Goal: Task Accomplishment & Management: Manage account settings

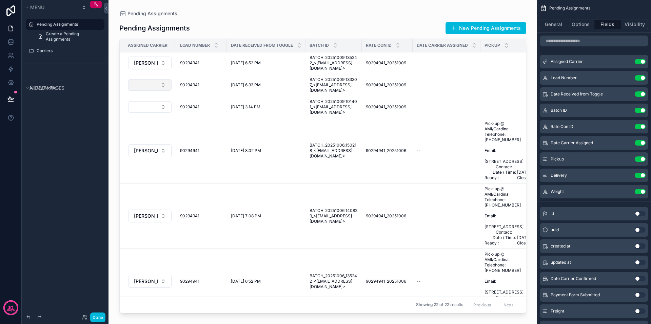
click at [157, 84] on button "Select Button" at bounding box center [149, 85] width 43 height 12
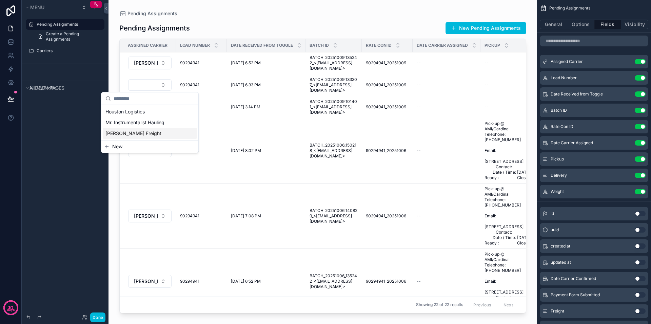
click at [134, 133] on span "[PERSON_NAME] Freight" at bounding box center [133, 133] width 56 height 7
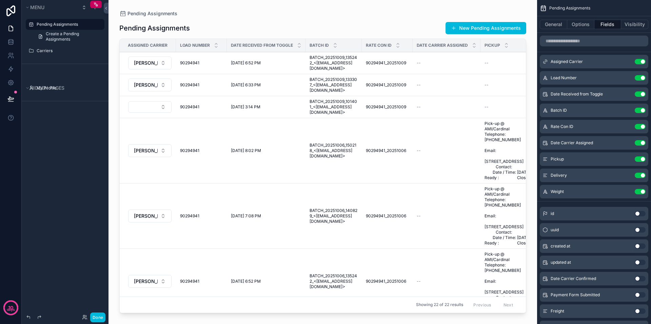
click at [138, 132] on td "[PERSON_NAME] Freight" at bounding box center [148, 150] width 56 height 65
click at [162, 108] on button "Select Button" at bounding box center [149, 107] width 43 height 12
click at [131, 154] on span "[PERSON_NAME] Freight" at bounding box center [133, 155] width 56 height 7
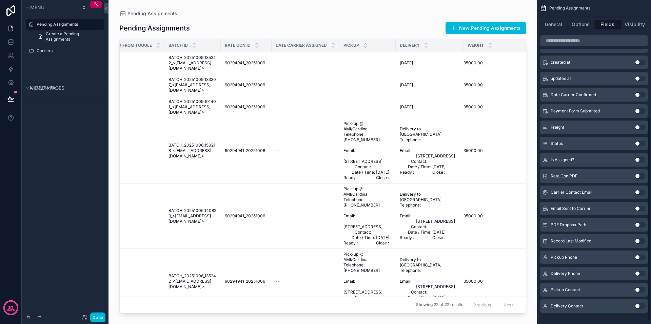
scroll to position [192, 0]
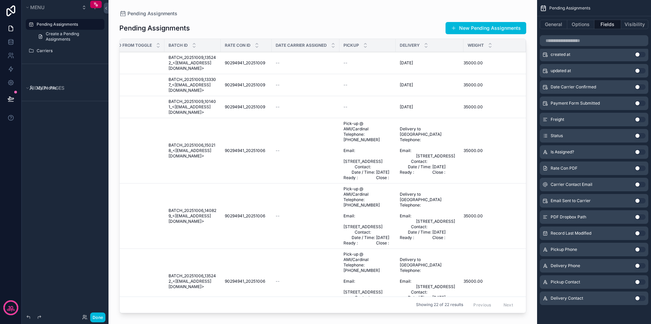
click at [638, 249] on button "Use setting" at bounding box center [640, 249] width 11 height 5
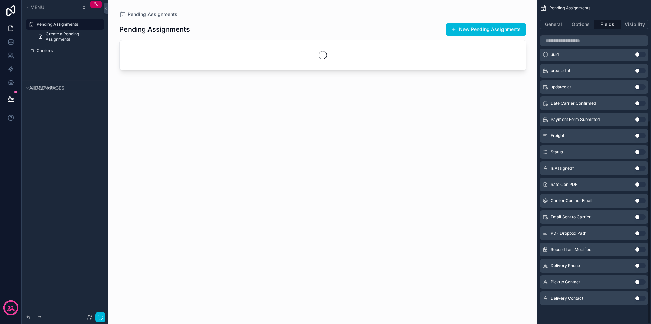
click at [638, 249] on button "Use setting" at bounding box center [640, 249] width 11 height 5
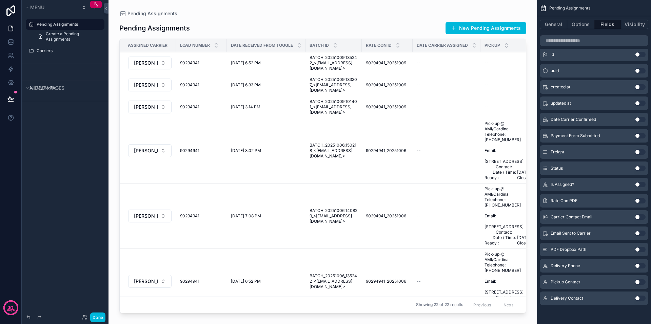
click at [638, 265] on button "Use setting" at bounding box center [640, 265] width 11 height 5
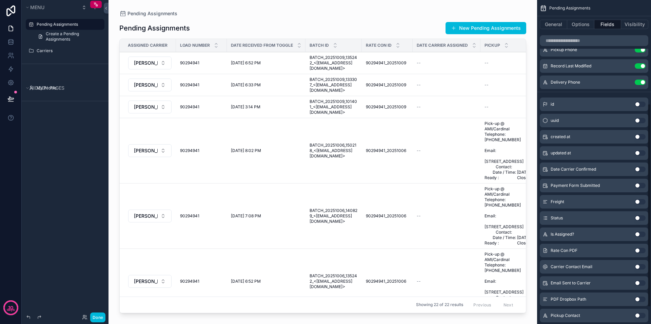
scroll to position [158, 0]
click at [637, 201] on button "Use setting" at bounding box center [640, 202] width 11 height 5
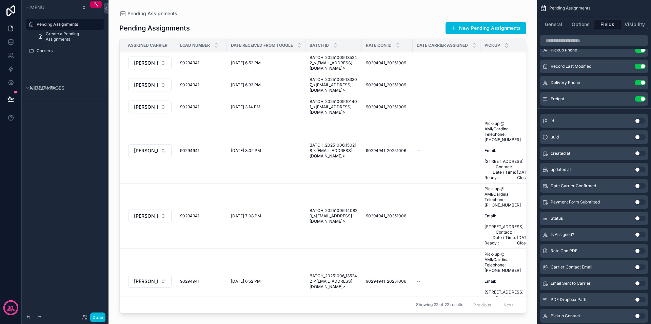
click at [637, 154] on button "Use setting" at bounding box center [640, 153] width 11 height 5
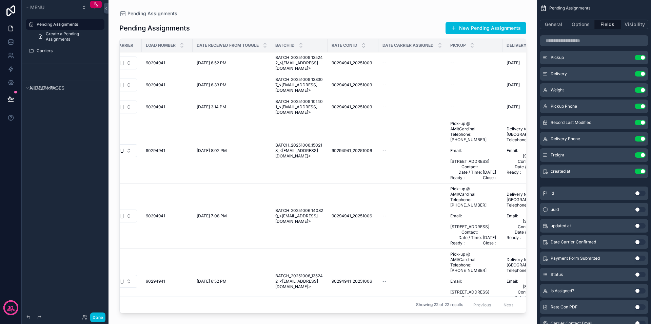
scroll to position [0, 0]
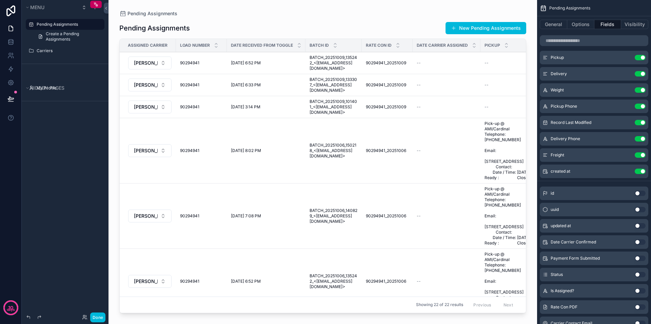
click at [197, 60] on td "90294941 90294941" at bounding box center [201, 63] width 51 height 22
click at [236, 61] on span "[DATE] 6:52 PM" at bounding box center [246, 62] width 30 height 5
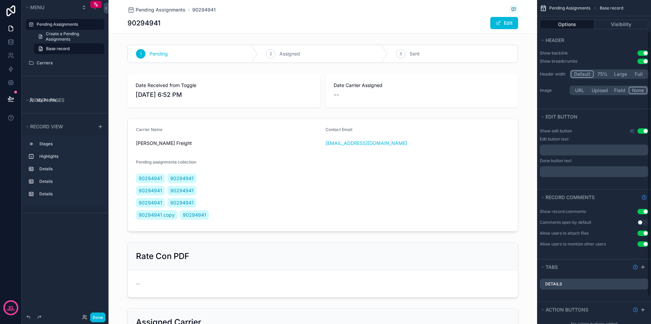
scroll to position [38, 0]
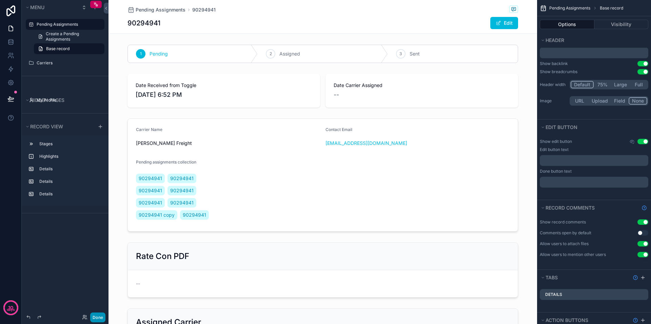
click at [97, 317] on button "Done" at bounding box center [97, 318] width 15 height 10
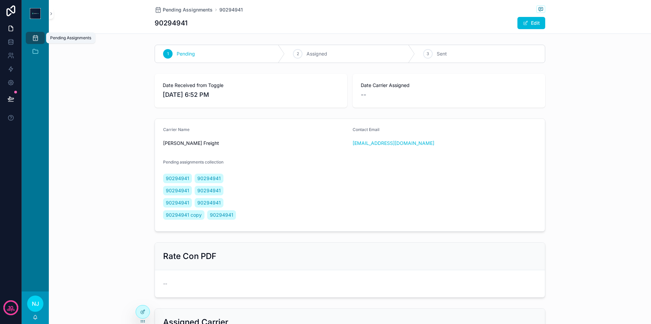
click at [35, 39] on icon "scrollable content" at bounding box center [35, 38] width 7 height 7
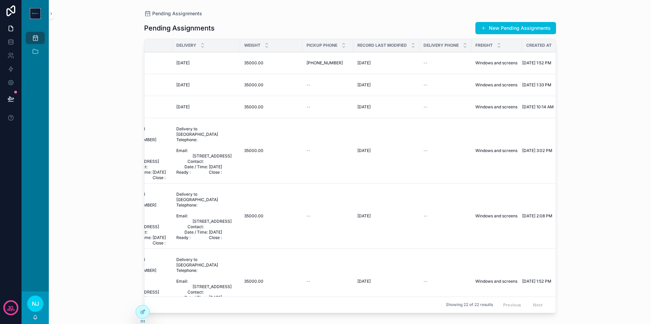
scroll to position [0, 412]
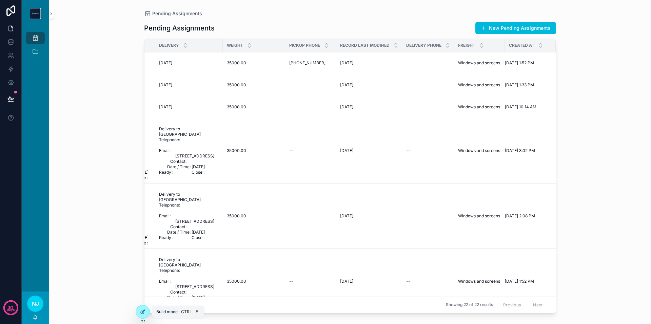
click at [141, 311] on icon at bounding box center [142, 312] width 5 height 5
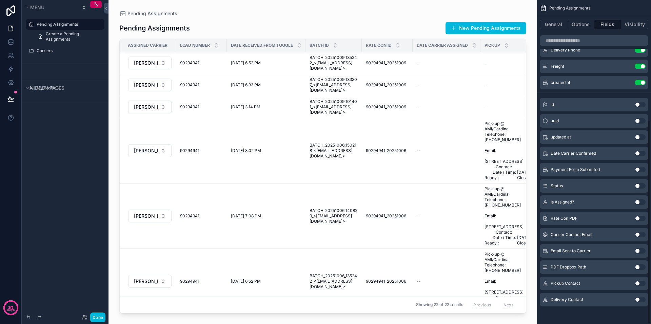
scroll to position [192, 0]
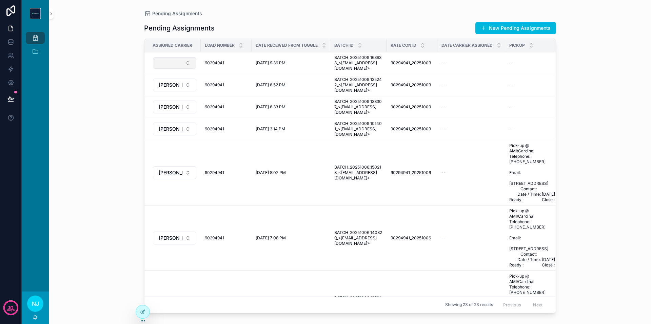
click at [184, 60] on button "Select Button" at bounding box center [174, 63] width 43 height 12
click at [158, 112] on span "[PERSON_NAME] Freight" at bounding box center [158, 111] width 56 height 7
click at [11, 8] on icon at bounding box center [10, 10] width 9 height 11
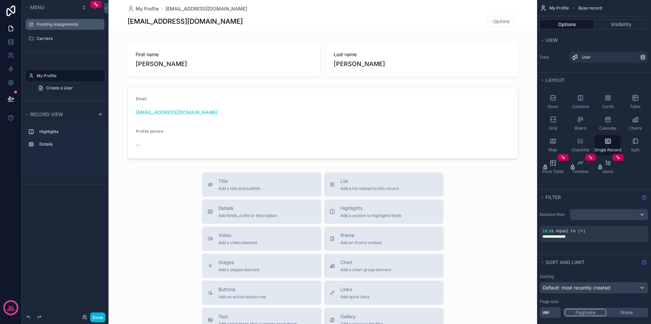
click at [65, 23] on label "Pending Assignments" at bounding box center [69, 24] width 64 height 5
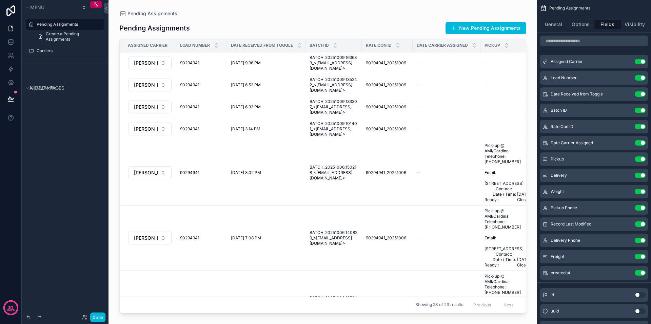
click at [0, 0] on icon "scrollable content" at bounding box center [0, 0] width 0 height 0
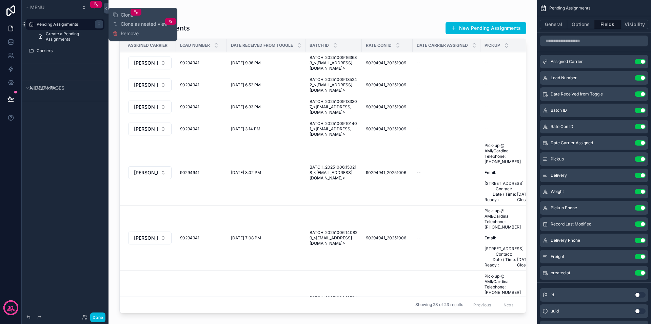
click at [111, 154] on div "scrollable content" at bounding box center [323, 158] width 429 height 316
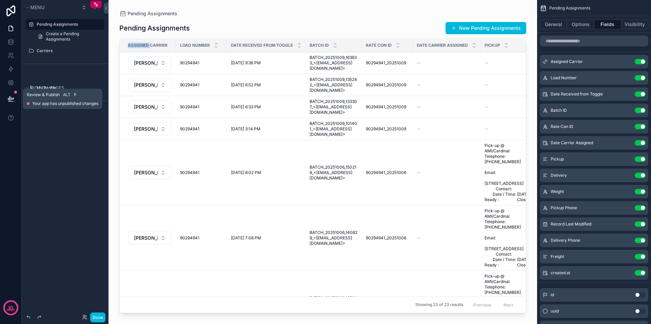
click at [10, 96] on icon at bounding box center [10, 99] width 7 height 7
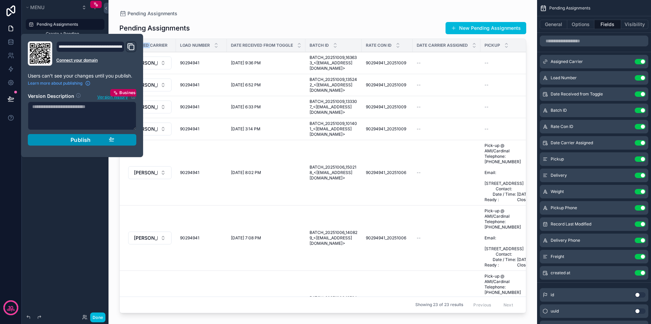
click at [83, 138] on span "Publish" at bounding box center [81, 140] width 20 height 7
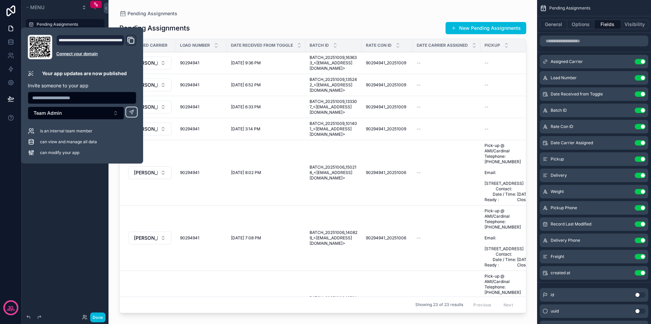
click at [126, 39] on div "Domain and Custom Link" at bounding box center [131, 40] width 11 height 11
click at [130, 38] on icon "Domain and Custom Link" at bounding box center [131, 40] width 8 height 8
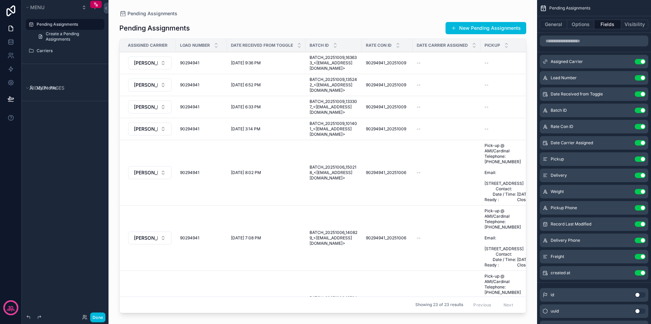
click at [59, 217] on div "Menu Pending Assignments Create a Pending Assignments Carriers Hidden pages My …" at bounding box center [65, 158] width 87 height 316
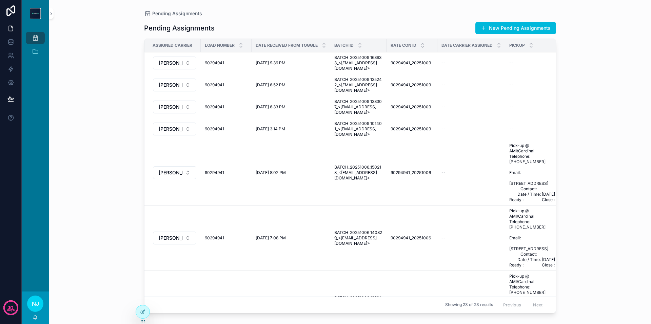
click at [107, 173] on div "Pending Assignments Pending Assignments New Pending Assignments Assigned Carrie…" at bounding box center [350, 162] width 602 height 324
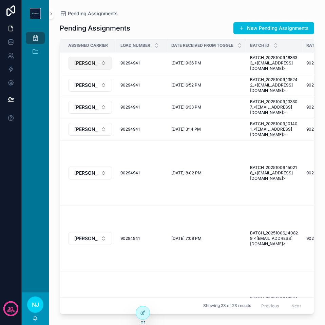
click at [88, 61] on span "[PERSON_NAME] Freight" at bounding box center [86, 63] width 24 height 7
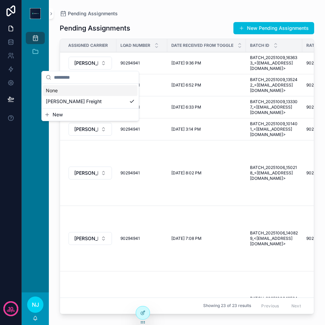
click at [170, 20] on div "Pending Assignments New Pending Assignments Assigned Carrier Load Number Date R…" at bounding box center [187, 166] width 254 height 300
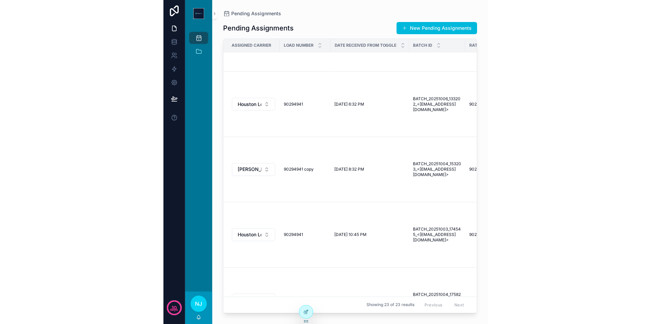
scroll to position [407, 0]
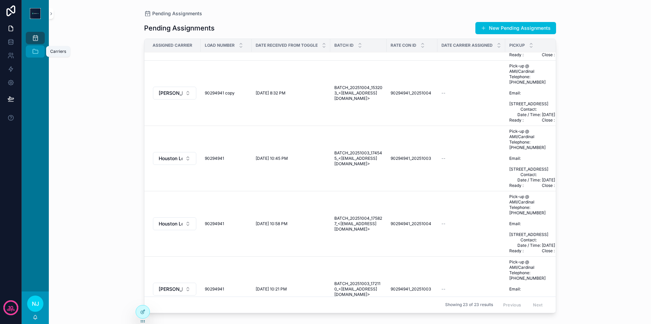
click at [38, 49] on icon "scrollable content" at bounding box center [35, 51] width 7 height 7
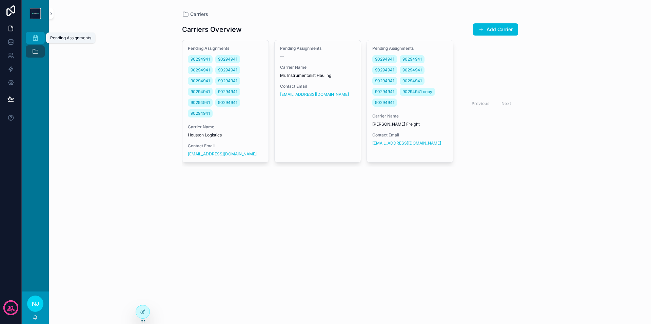
click at [35, 34] on div "Pending Assignments" at bounding box center [35, 38] width 11 height 11
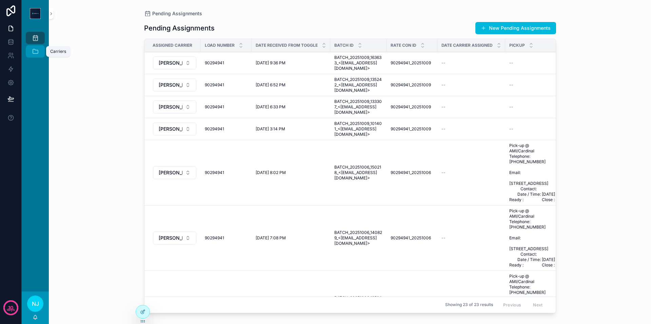
click at [34, 51] on icon "scrollable content" at bounding box center [35, 51] width 7 height 7
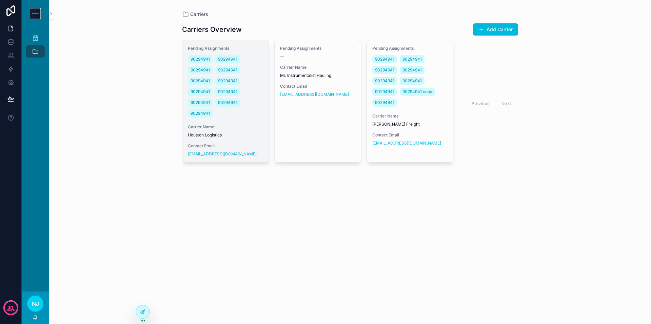
click at [194, 132] on div "Carrier Name Houston Logistics" at bounding box center [225, 131] width 75 height 14
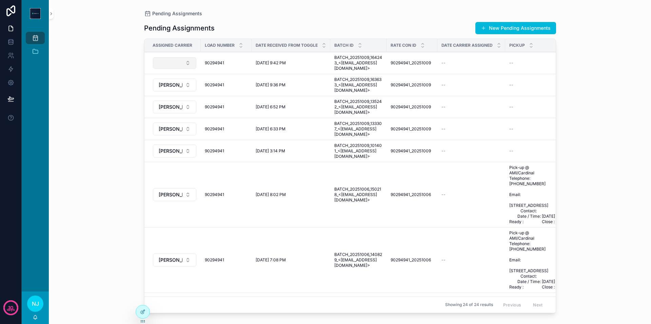
click at [165, 62] on button "Select Button" at bounding box center [174, 63] width 43 height 12
click at [152, 113] on span "[PERSON_NAME] Freight" at bounding box center [158, 111] width 56 height 7
